Goal: Transaction & Acquisition: Obtain resource

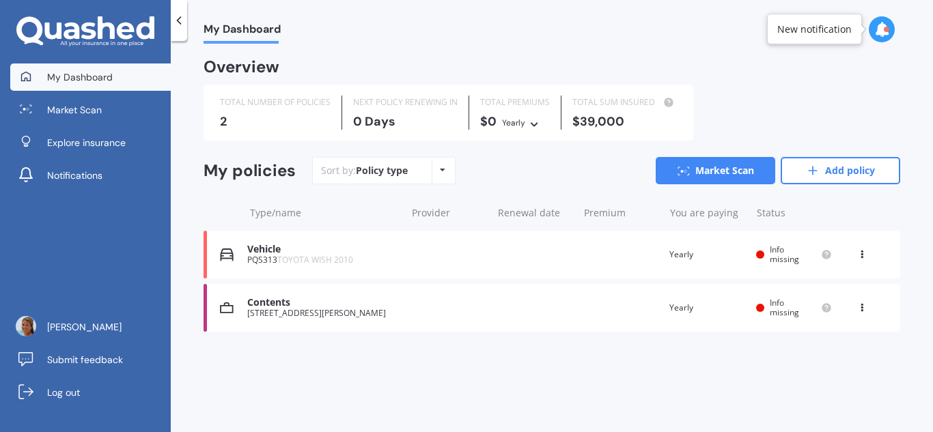
click at [461, 255] on div "Vehicle PQS313 TOYOTA WISH 2010 Renewal date Premium You are paying Yearly Stat…" at bounding box center [552, 255] width 697 height 48
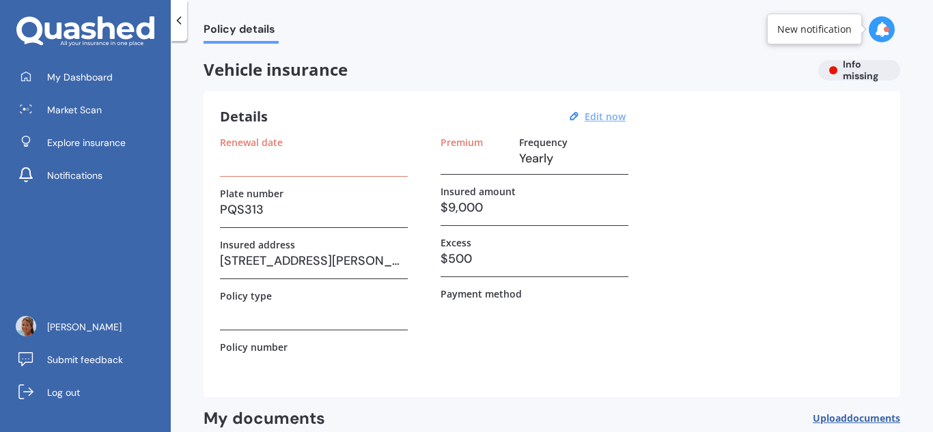
click at [615, 118] on u "Edit now" at bounding box center [605, 116] width 41 height 13
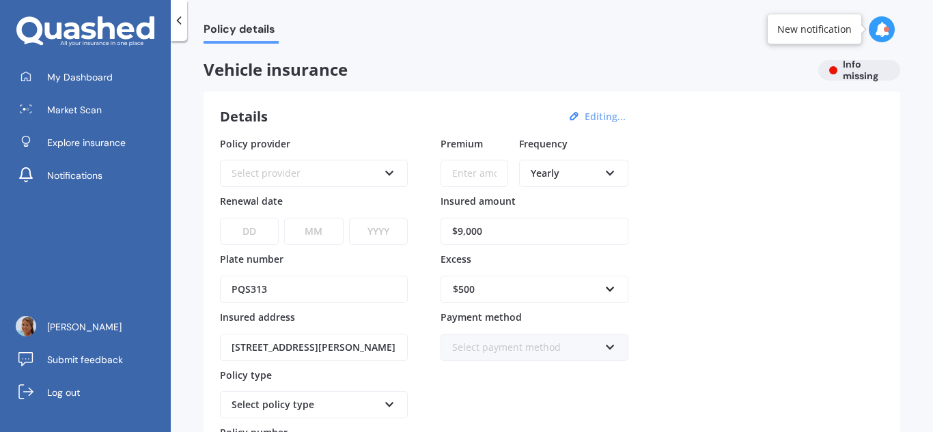
click at [279, 289] on input "PQS313" at bounding box center [314, 289] width 188 height 27
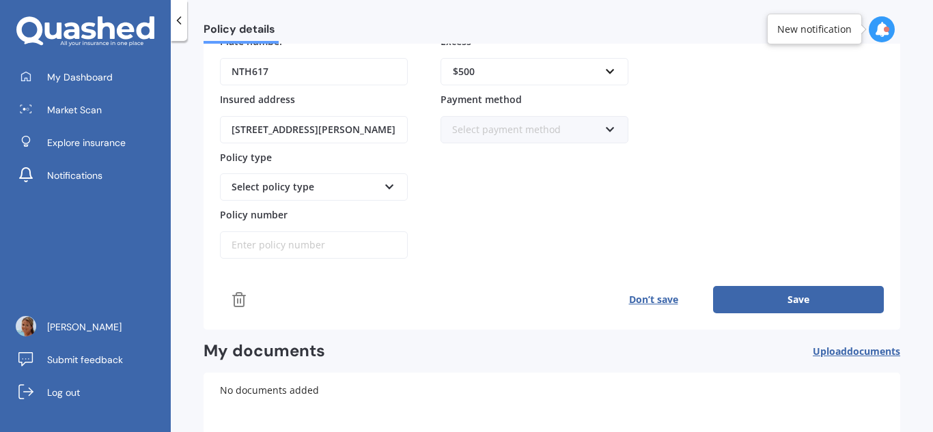
scroll to position [223, 0]
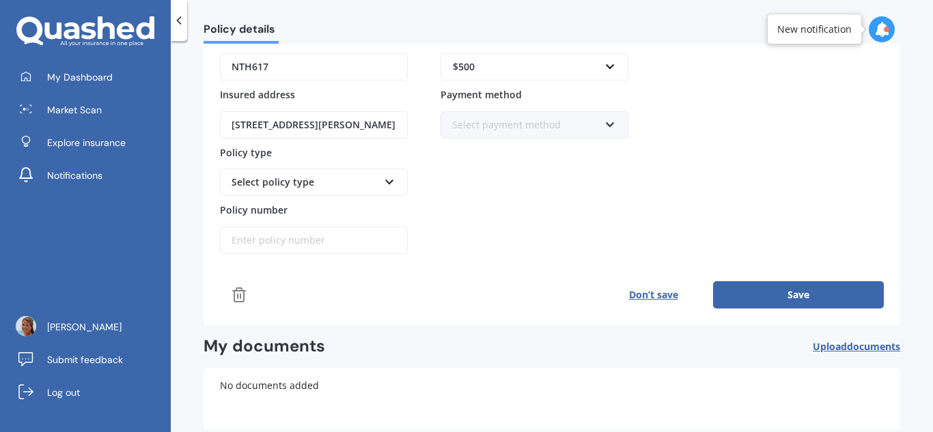
type input "NTH617"
click at [766, 298] on button "Save" at bounding box center [798, 294] width 171 height 27
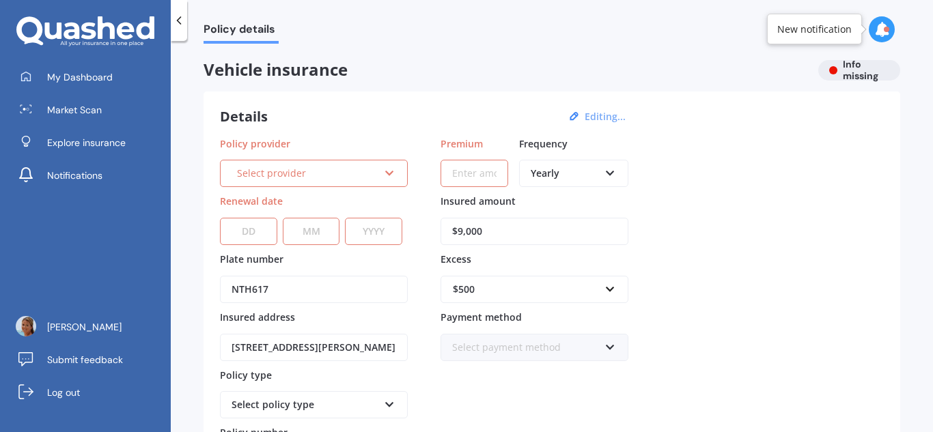
click at [299, 176] on div "Select provider" at bounding box center [307, 173] width 141 height 15
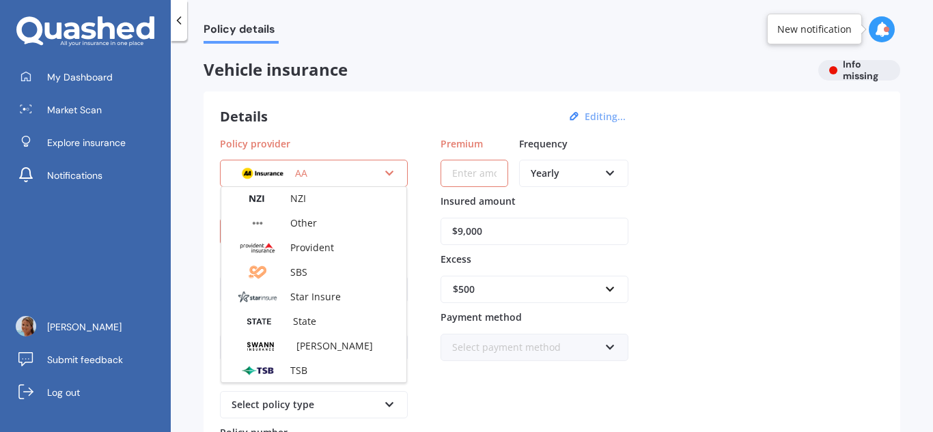
scroll to position [592, 0]
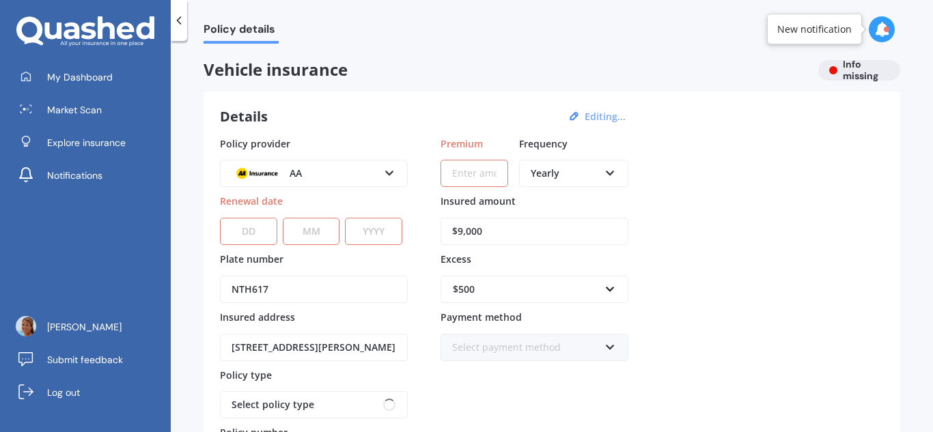
click at [710, 297] on div "Policy provider AA AA AMI AMP ANZ ASB Aioi Nissay Dowa Ando Assurant Autosure B…" at bounding box center [552, 307] width 664 height 341
click at [238, 294] on input "NTH617" at bounding box center [314, 289] width 188 height 27
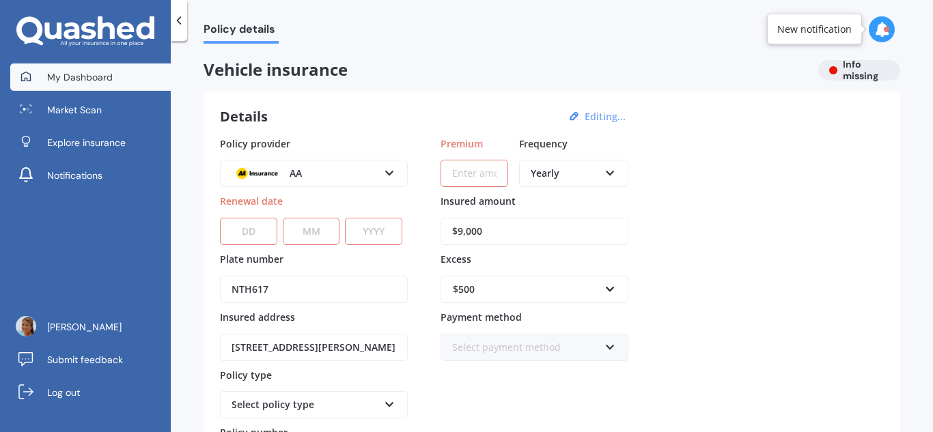
click at [86, 70] on span "My Dashboard" at bounding box center [80, 77] width 66 height 14
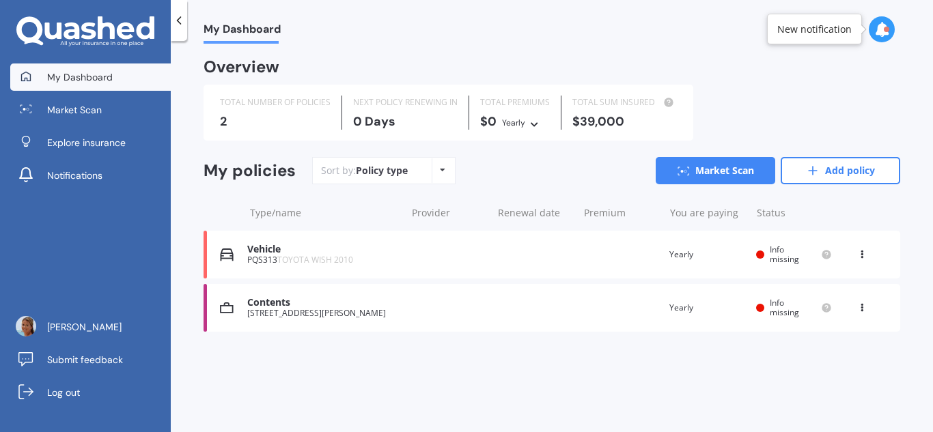
click at [863, 252] on icon at bounding box center [862, 252] width 10 height 8
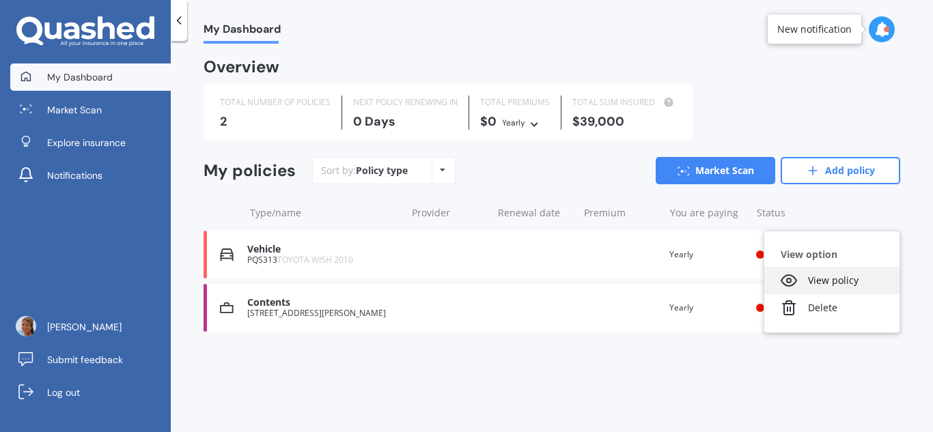
click at [840, 282] on div "View policy" at bounding box center [831, 280] width 135 height 27
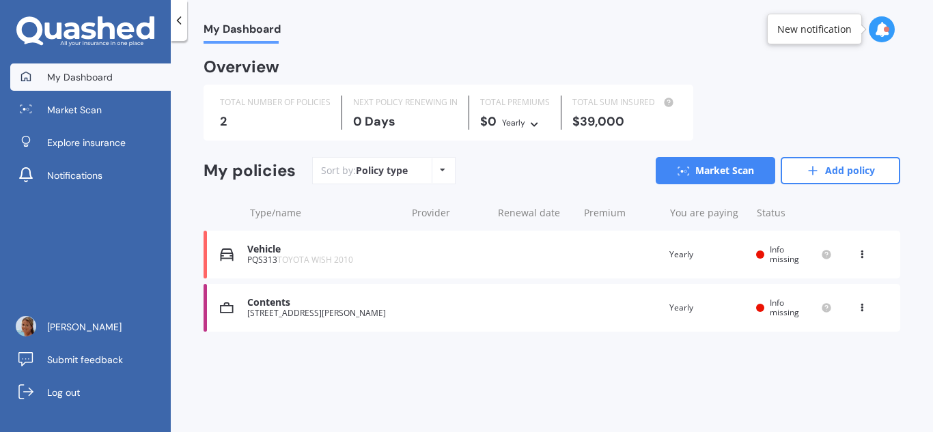
click at [180, 23] on icon at bounding box center [179, 21] width 14 height 14
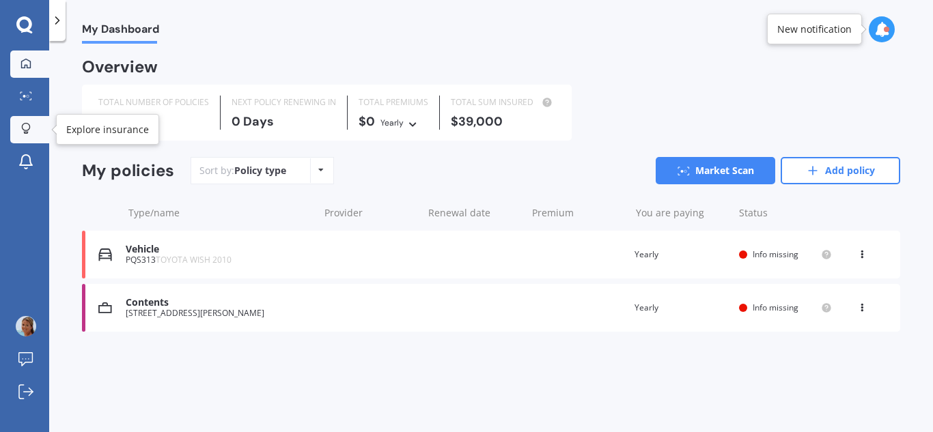
click at [34, 124] on div at bounding box center [26, 129] width 20 height 13
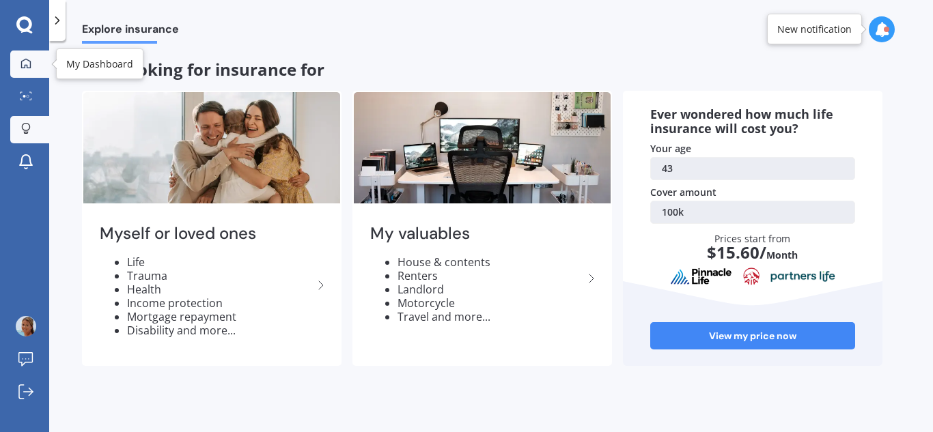
click at [29, 68] on icon at bounding box center [25, 63] width 11 height 11
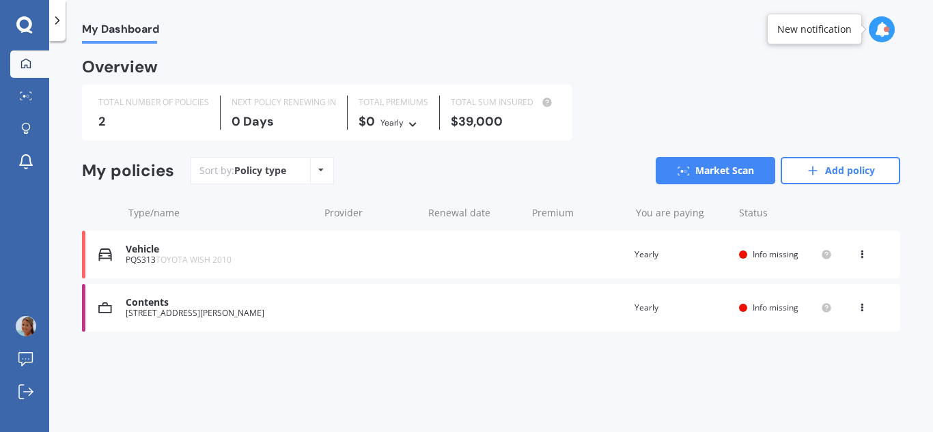
click at [23, 27] on icon at bounding box center [24, 25] width 16 height 18
click at [825, 169] on link "Add policy" at bounding box center [841, 170] width 120 height 27
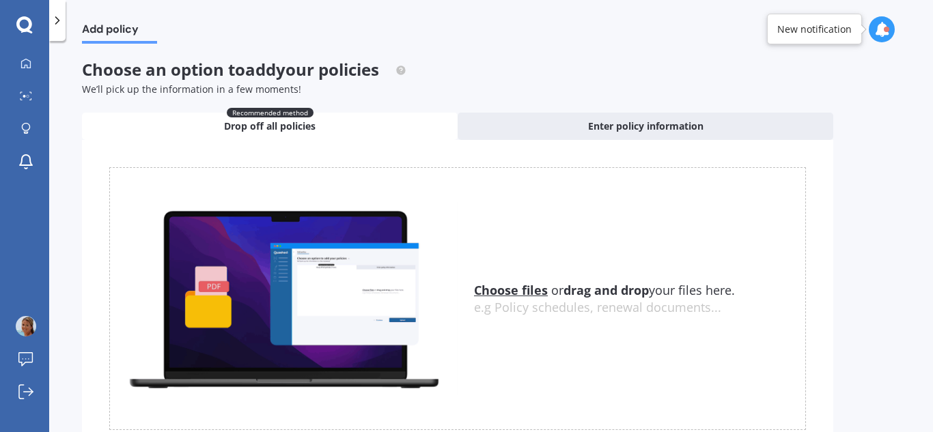
click at [59, 25] on icon at bounding box center [58, 21] width 14 height 14
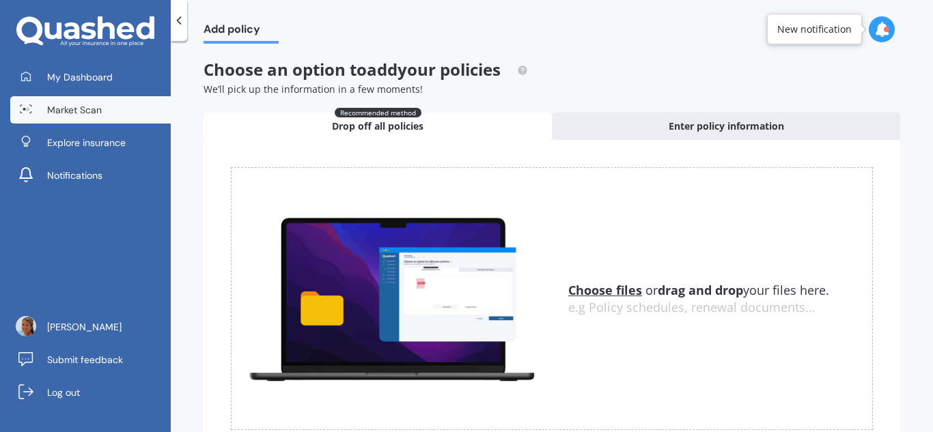
click at [70, 117] on link "Market Scan" at bounding box center [90, 109] width 161 height 27
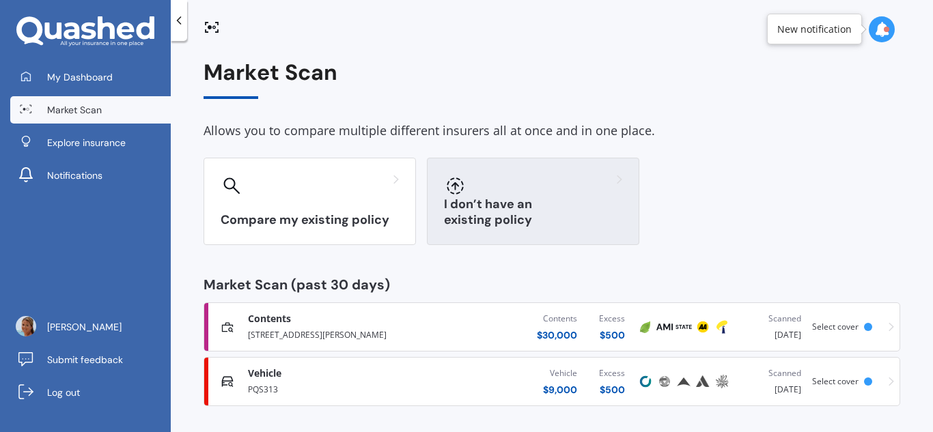
click at [503, 193] on div at bounding box center [533, 186] width 178 height 22
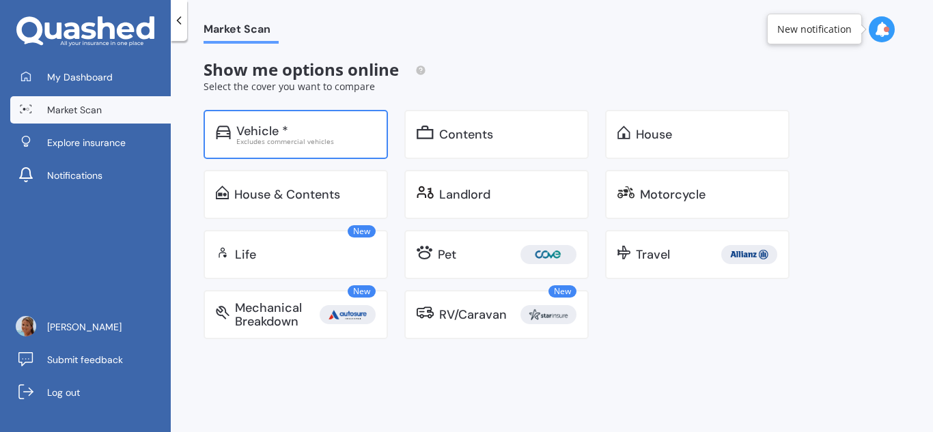
click at [356, 133] on div "Vehicle *" at bounding box center [305, 131] width 139 height 14
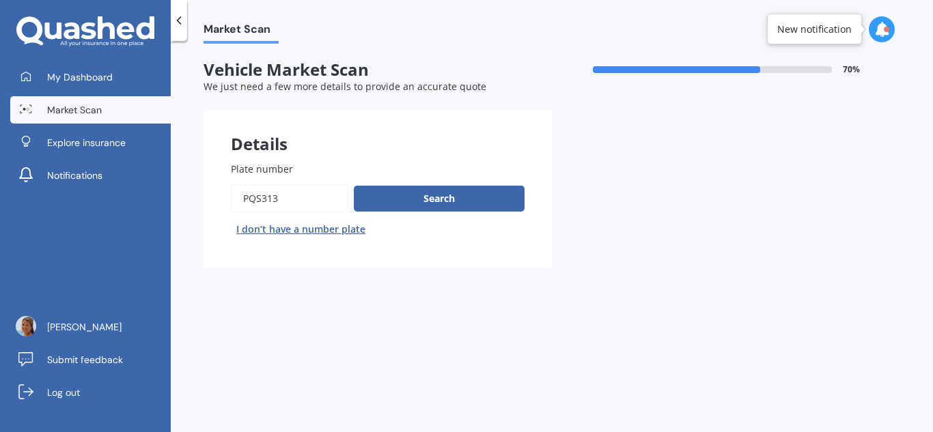
click at [261, 197] on input "Plate number" at bounding box center [289, 198] width 117 height 29
paste input "NTH617"
type input "NTH617"
click at [404, 204] on button "Search" at bounding box center [439, 199] width 171 height 26
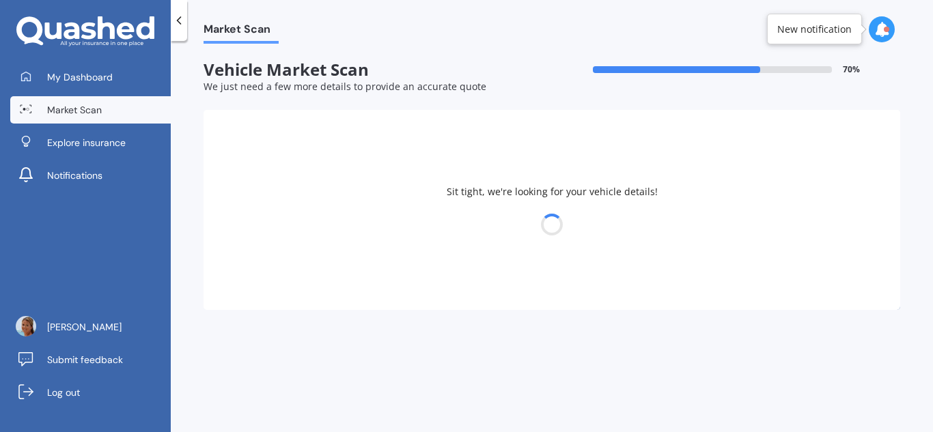
select select "TOYOTA"
select select "WISH"
select select "06"
select select "09"
select select "1982"
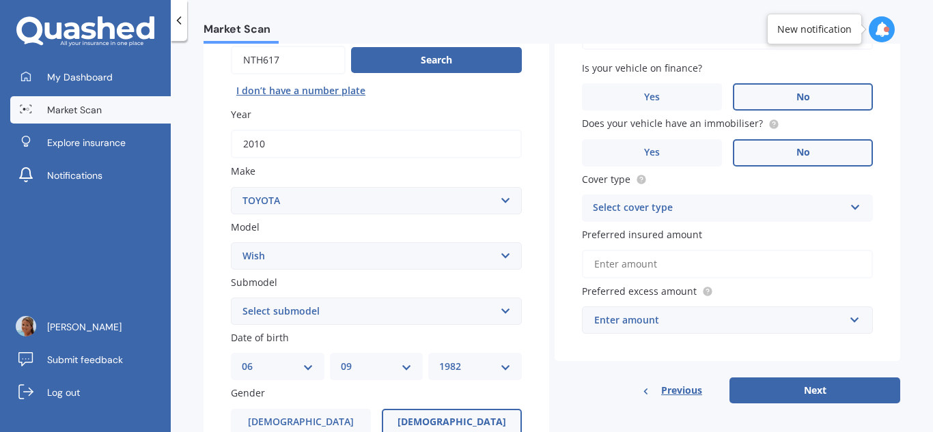
scroll to position [154, 0]
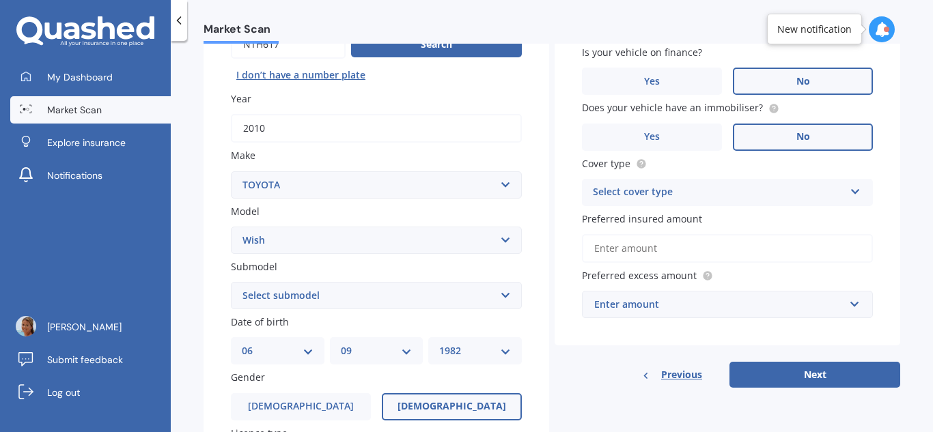
click at [413, 301] on select "Select submodel (All)" at bounding box center [376, 295] width 291 height 27
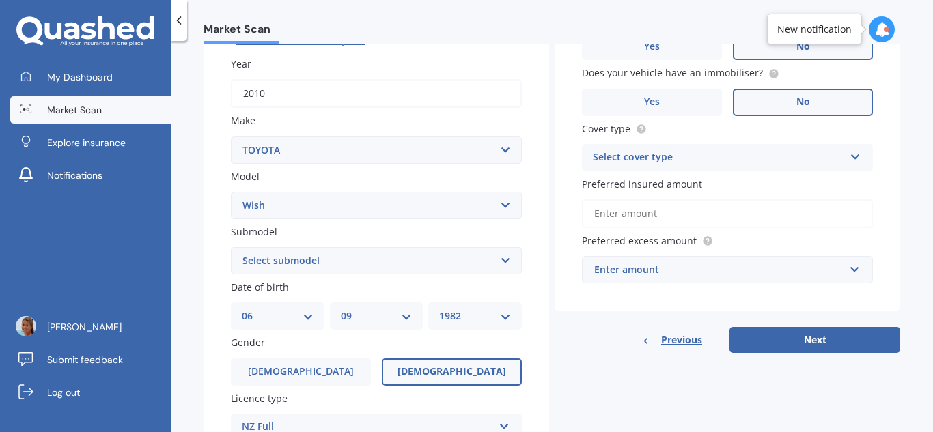
scroll to position [192, 0]
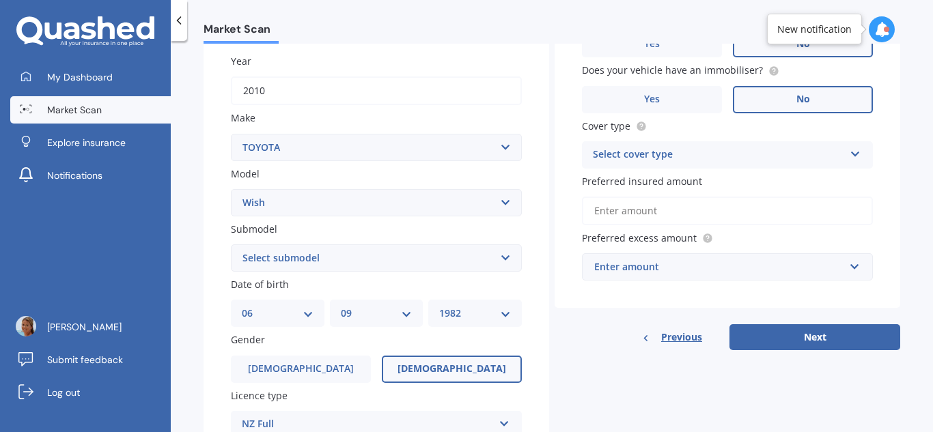
click at [770, 270] on div "Enter amount" at bounding box center [719, 267] width 250 height 15
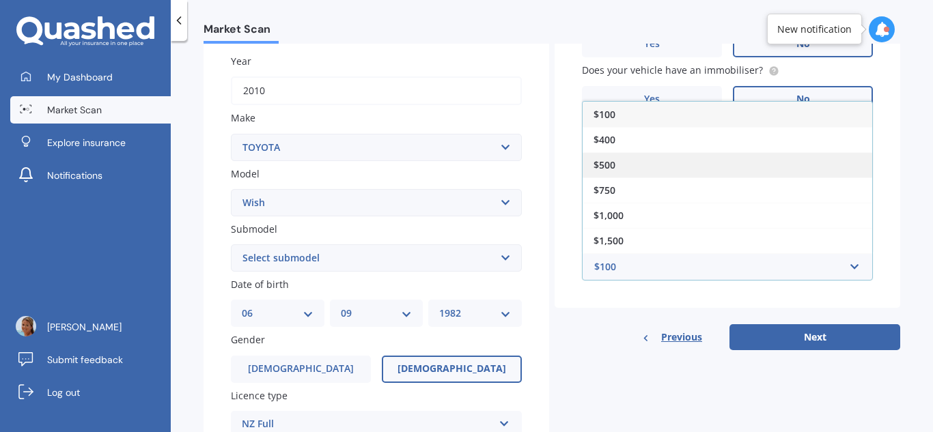
click at [709, 161] on div "$500" at bounding box center [728, 164] width 290 height 25
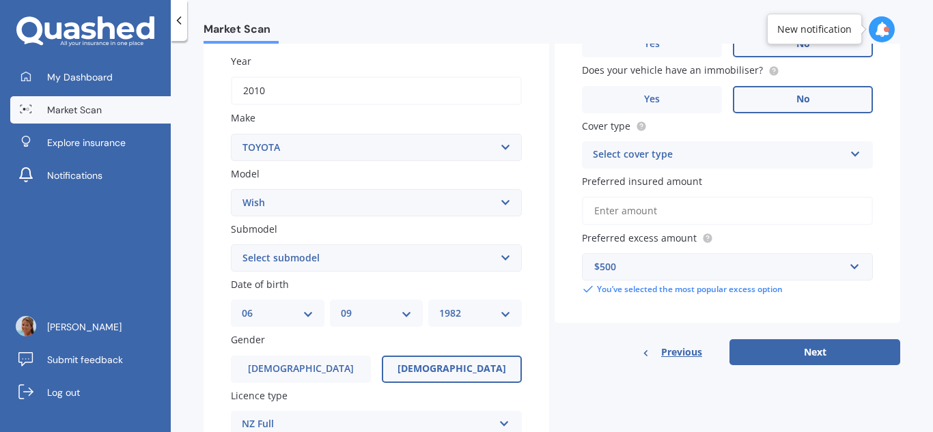
click at [827, 145] on div "Select cover type Comprehensive Third Party, Fire & Theft Third Party" at bounding box center [727, 154] width 291 height 27
click at [820, 173] on div "Comprehensive" at bounding box center [728, 181] width 290 height 25
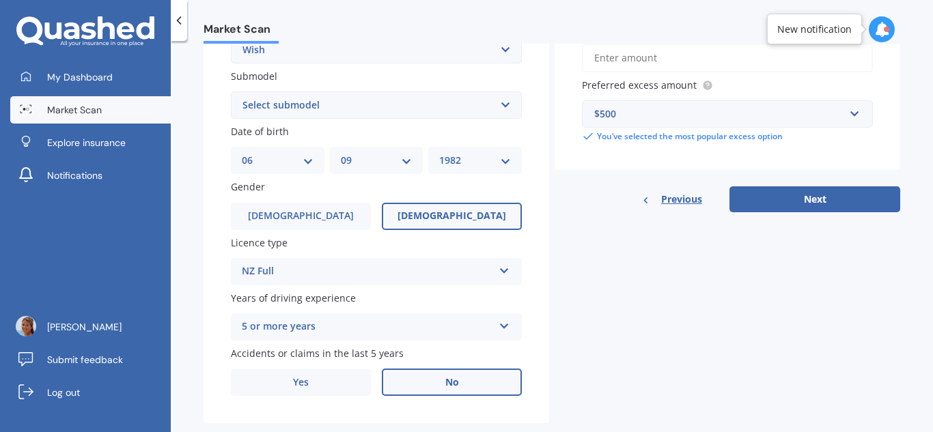
scroll to position [372, 0]
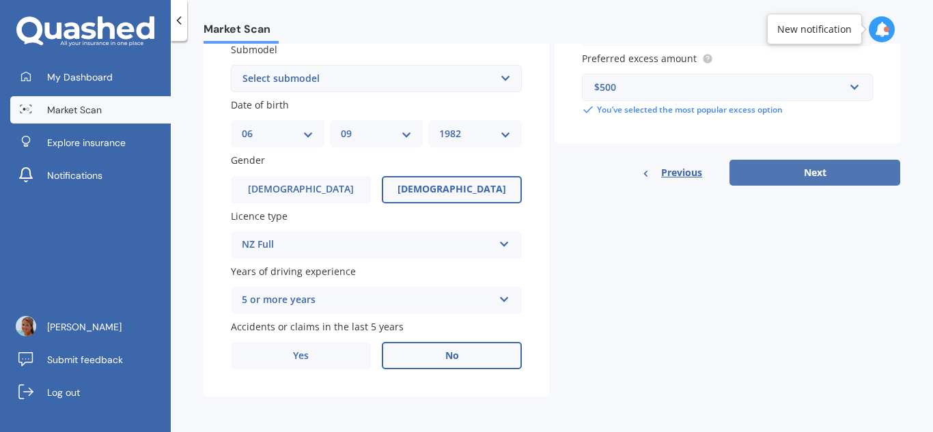
click at [852, 175] on button "Next" at bounding box center [815, 173] width 171 height 26
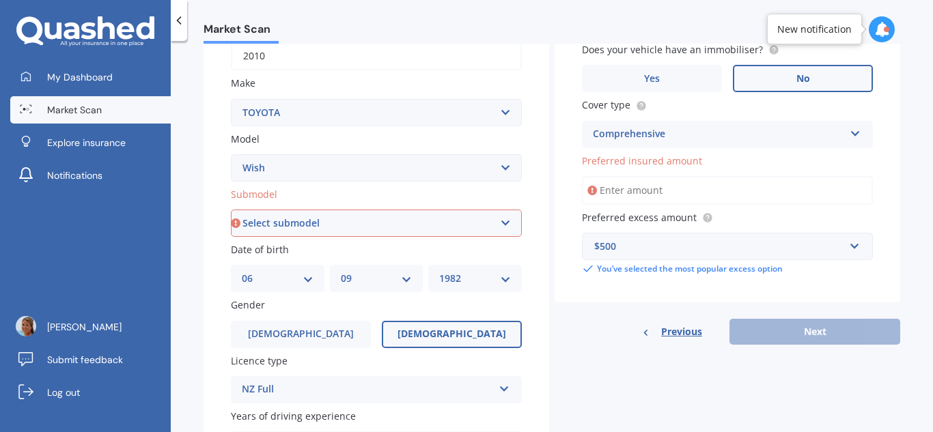
scroll to position [217, 0]
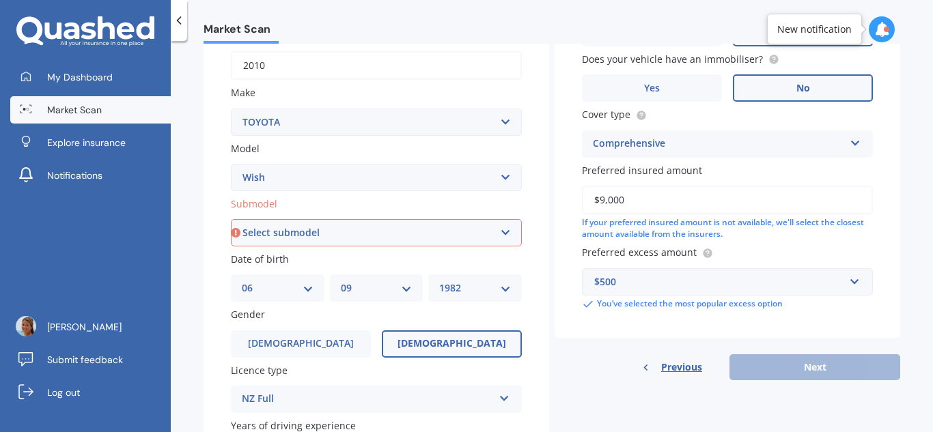
type input "$9,000"
click at [708, 410] on div "Details Plate number Search I don’t have a number plate Year [DATE] Make Select…" at bounding box center [552, 222] width 697 height 659
click at [657, 288] on div "$500" at bounding box center [719, 282] width 250 height 15
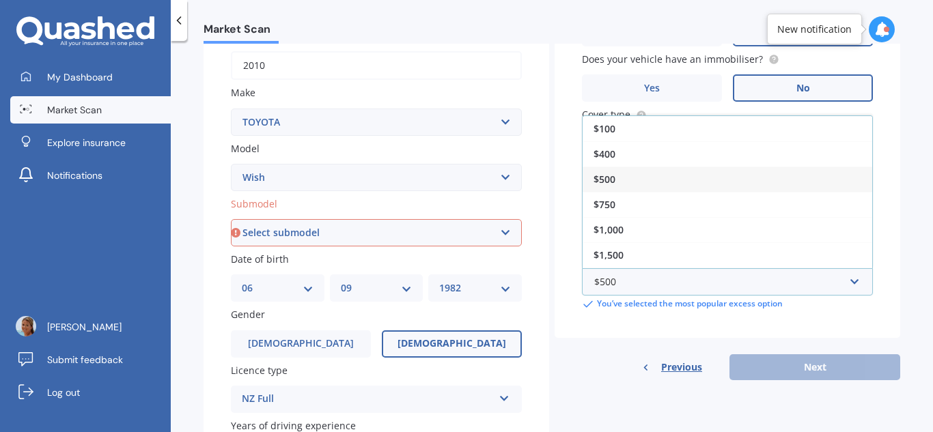
click at [644, 174] on div "$500" at bounding box center [728, 179] width 290 height 25
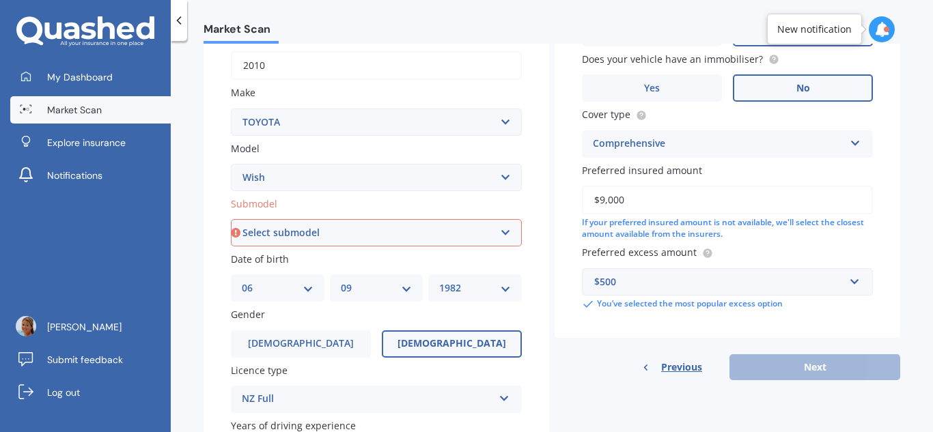
click at [779, 374] on div "Previous Next" at bounding box center [728, 368] width 346 height 26
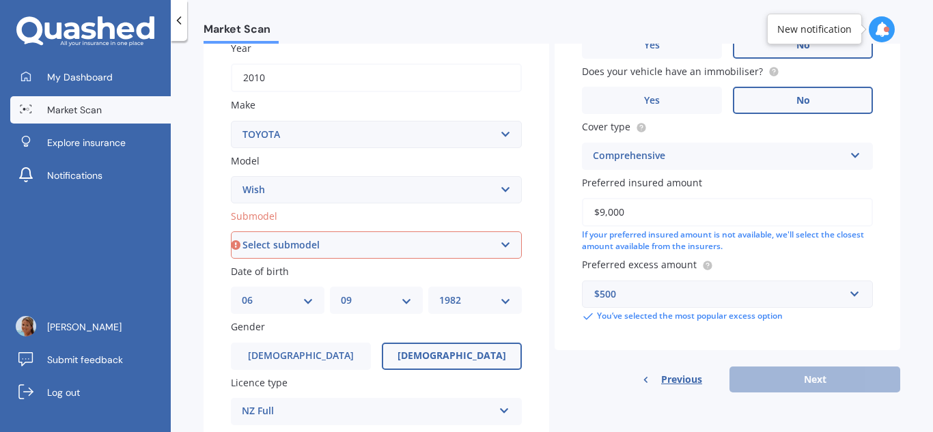
scroll to position [202, 0]
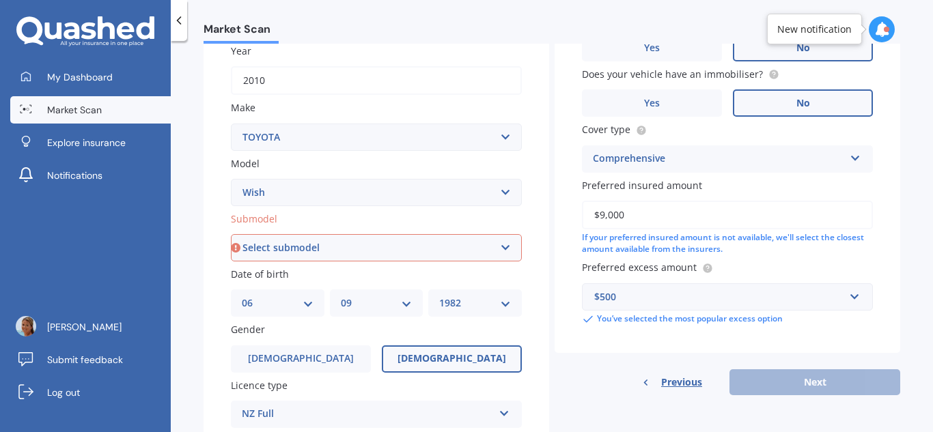
click at [464, 238] on select "Select submodel (All)" at bounding box center [376, 247] width 291 height 27
select select "(ALL)"
click at [231, 234] on select "Select submodel (All)" at bounding box center [376, 247] width 291 height 27
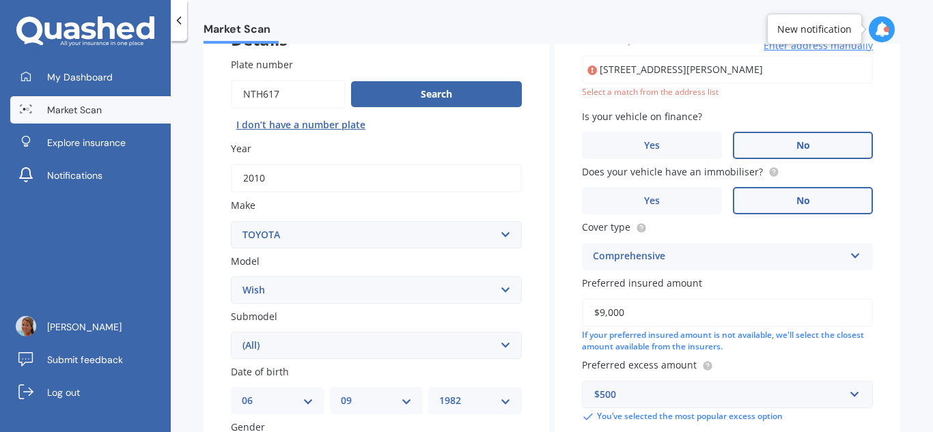
scroll to position [94, 0]
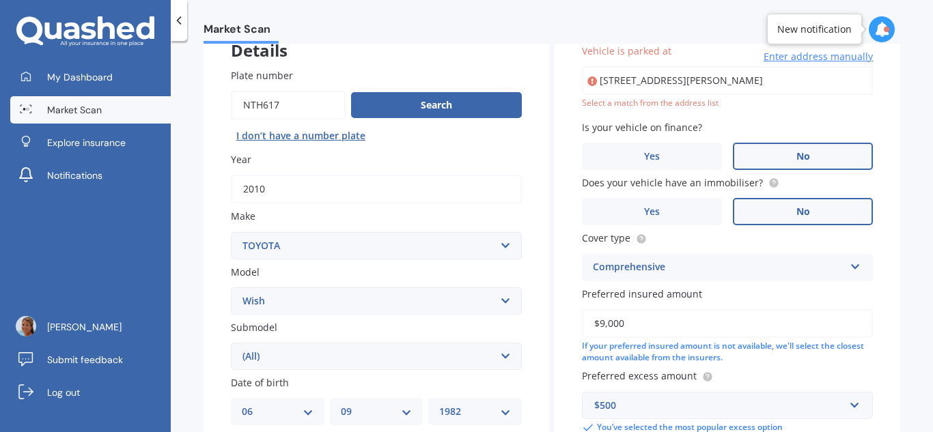
type input "[STREET_ADDRESS][PERSON_NAME]"
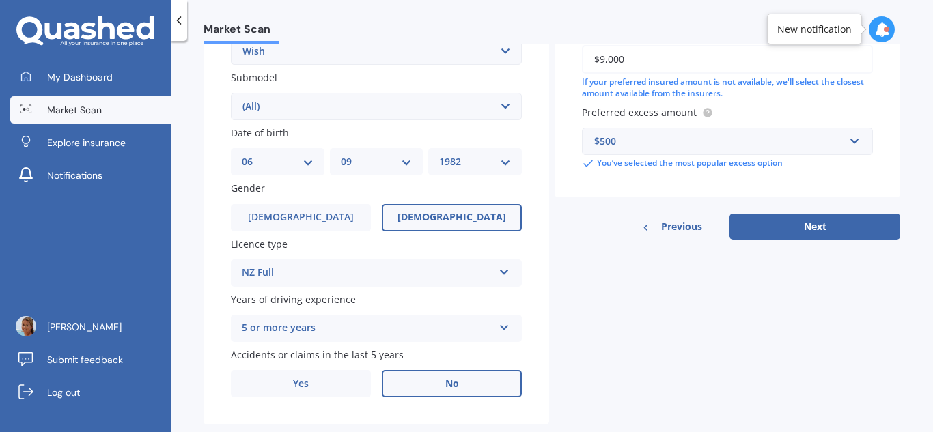
scroll to position [350, 0]
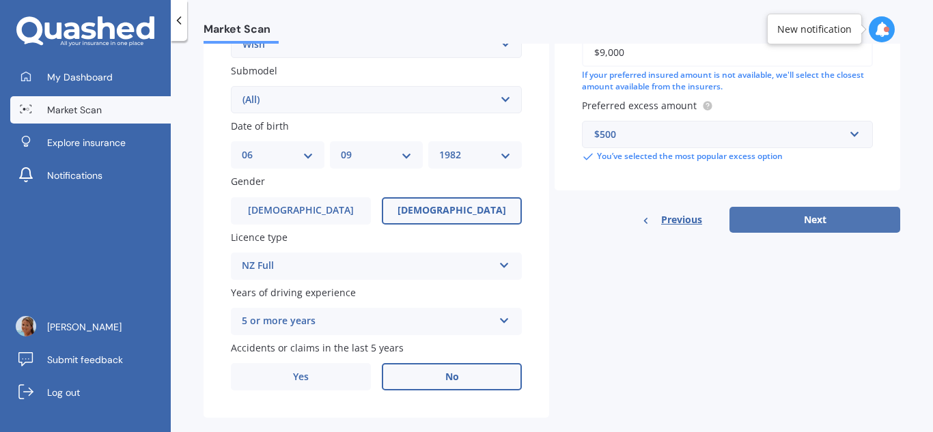
click at [835, 223] on button "Next" at bounding box center [815, 220] width 171 height 26
select select "06"
select select "09"
select select "1982"
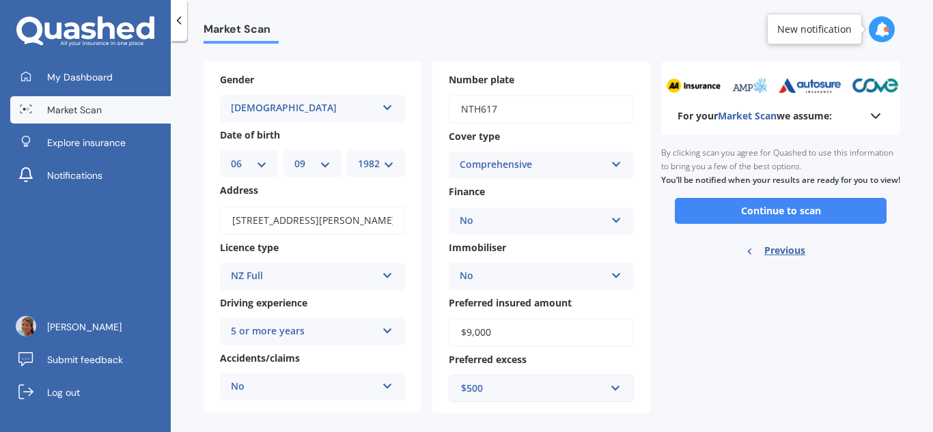
scroll to position [65, 0]
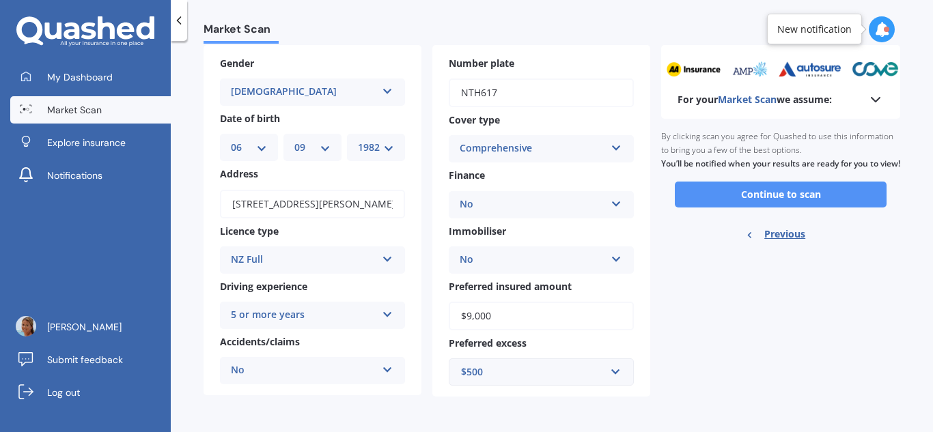
click at [852, 208] on button "Continue to scan" at bounding box center [781, 195] width 212 height 26
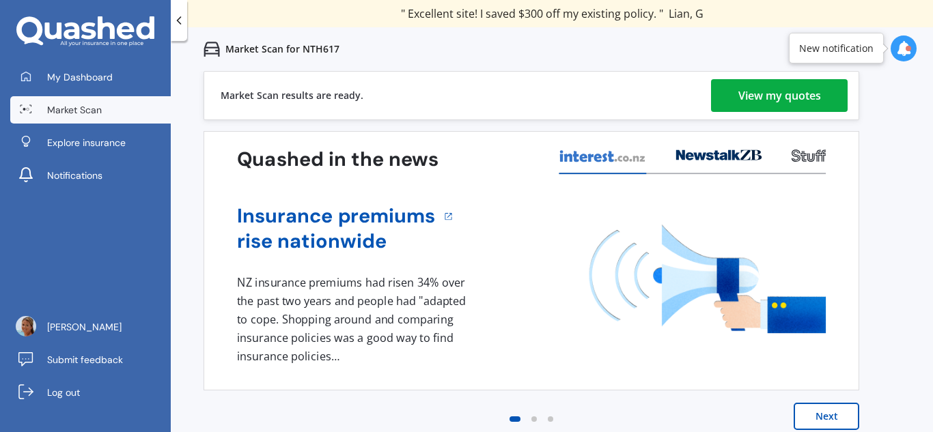
click at [784, 88] on div "View my quotes" at bounding box center [779, 95] width 83 height 33
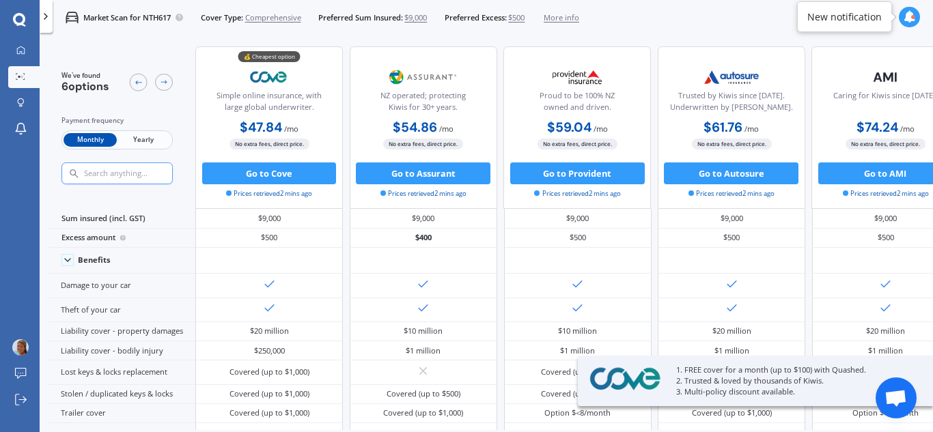
click at [151, 137] on span "Yearly" at bounding box center [143, 140] width 53 height 14
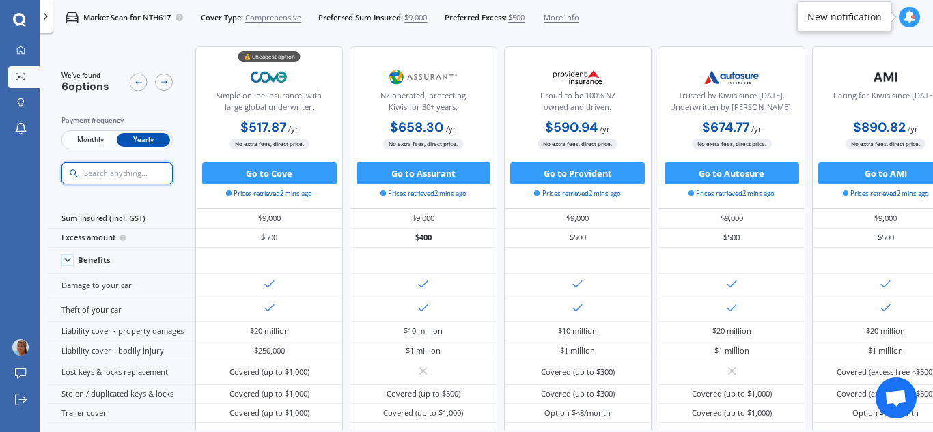
click at [139, 177] on input "text" at bounding box center [139, 174] width 112 height 10
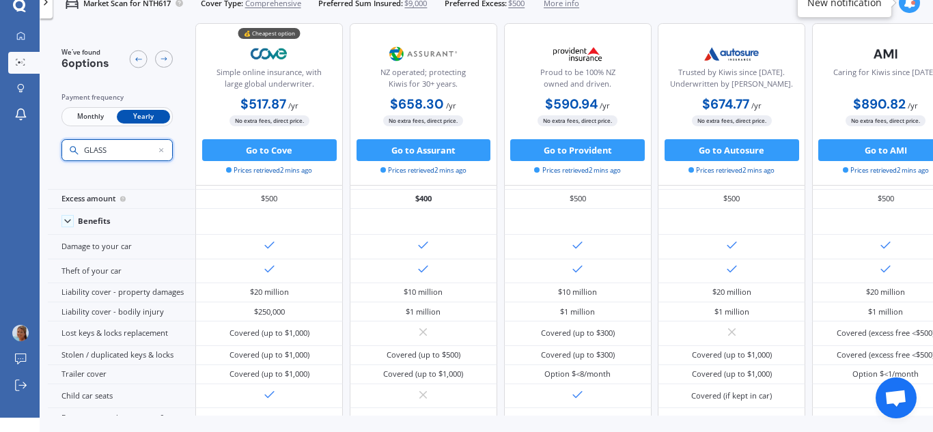
scroll to position [38, 0]
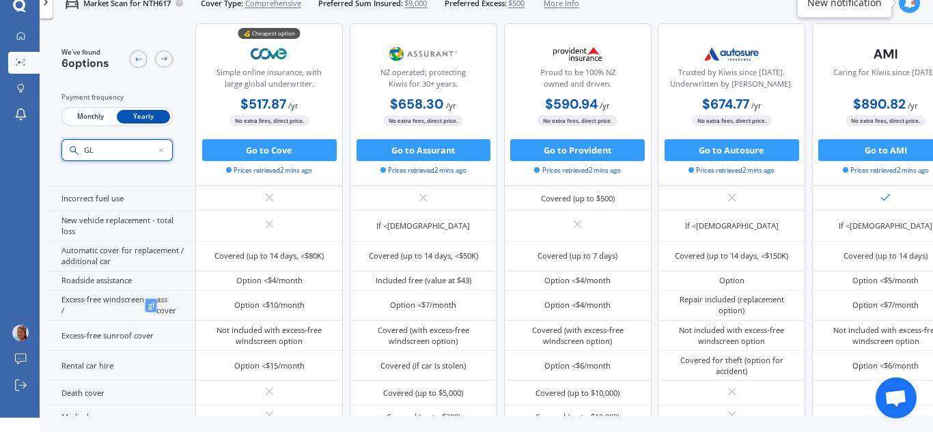
type input "G"
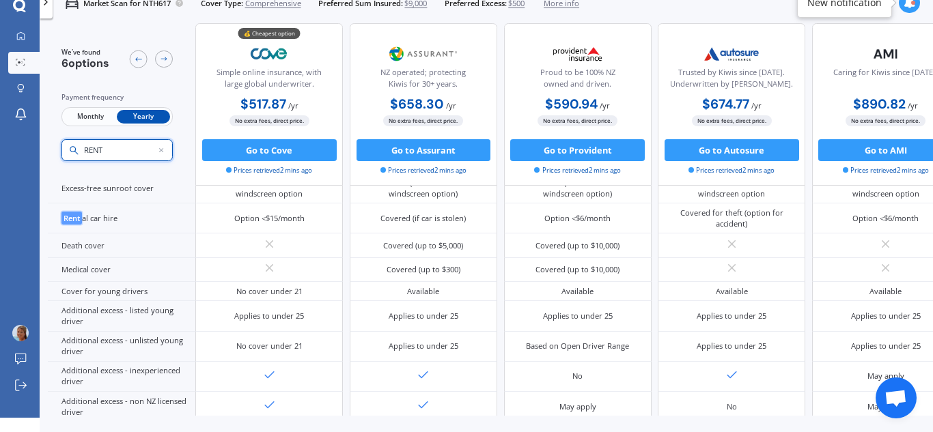
scroll to position [562, 0]
type input "R"
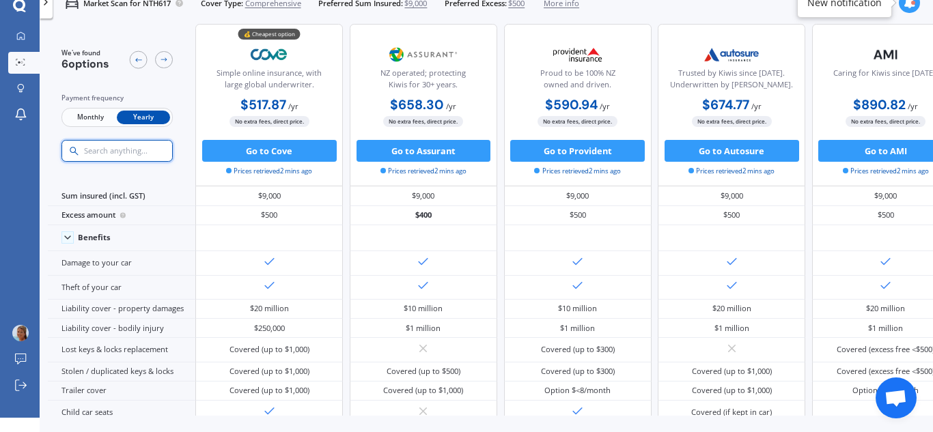
scroll to position [5, 0]
